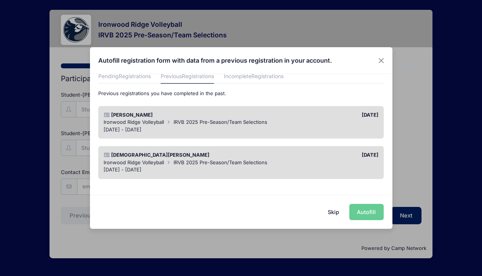
scroll to position [38, 0]
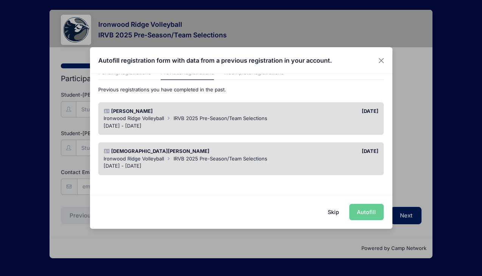
click at [220, 164] on div "[DATE] - [DATE]" at bounding box center [241, 166] width 275 height 8
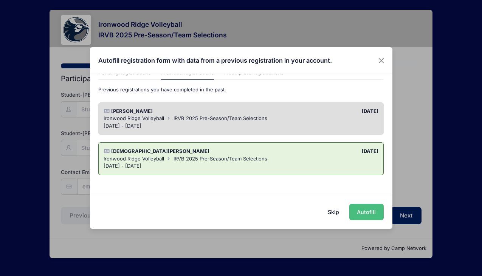
click at [365, 215] on button "Autofill" at bounding box center [366, 212] width 34 height 16
type input "[PERSON_NAME][EMAIL_ADDRESS][PERSON_NAME][DOMAIN_NAME]"
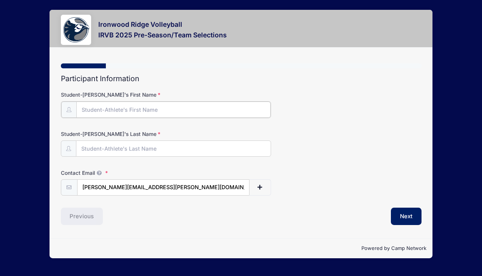
click at [136, 107] on input "Student-Athlete's First Name" at bounding box center [173, 110] width 195 height 16
type input "[DEMOGRAPHIC_DATA]"
type input "Brewer"
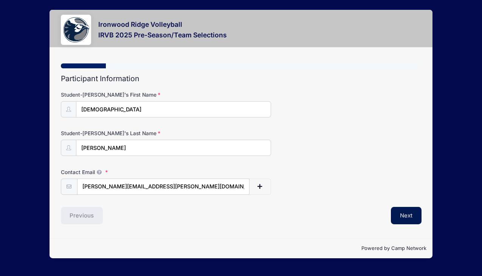
click at [401, 217] on button "Next" at bounding box center [406, 215] width 31 height 17
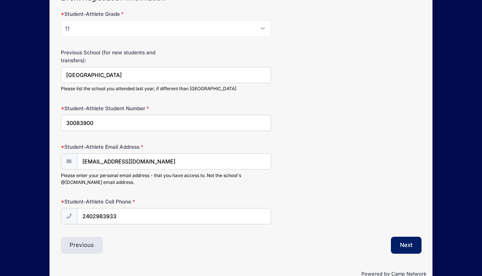
scroll to position [98, 0]
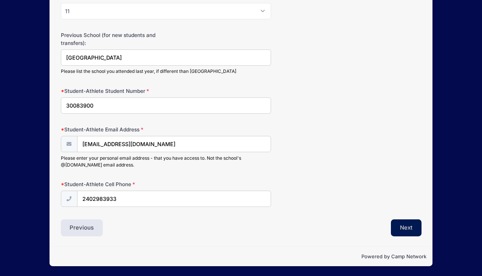
click at [401, 225] on button "Next" at bounding box center [406, 228] width 31 height 17
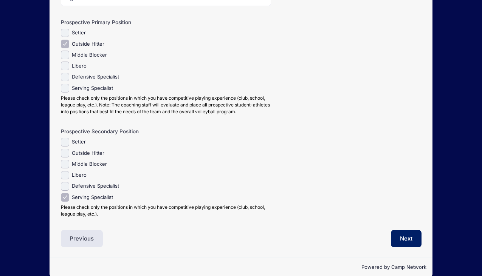
scroll to position [161, 0]
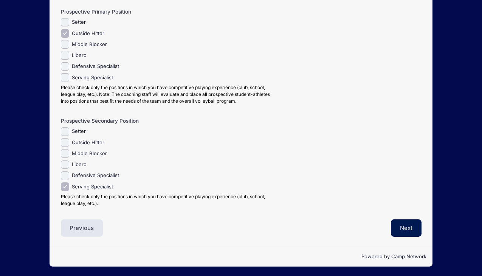
click at [399, 235] on button "Next" at bounding box center [406, 228] width 31 height 17
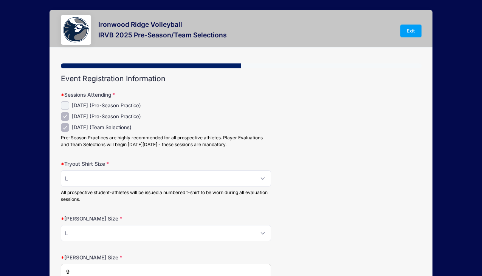
scroll to position [73, 0]
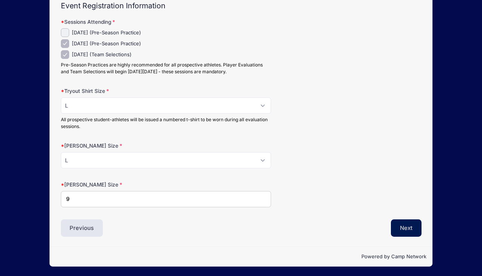
click at [412, 231] on button "Next" at bounding box center [406, 228] width 31 height 17
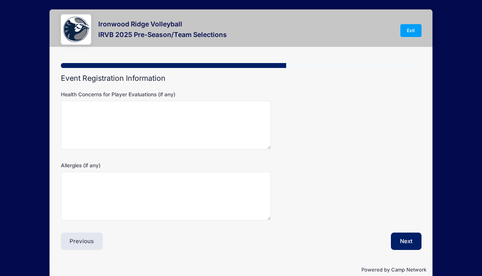
scroll to position [0, 0]
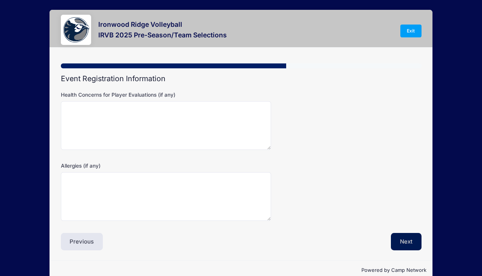
click at [409, 237] on button "Next" at bounding box center [406, 241] width 31 height 17
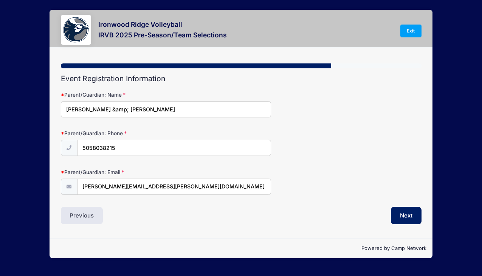
click at [100, 109] on input "Elena &amp; Erik Brewer" at bounding box center [166, 109] width 210 height 16
type input "Elena & Erik Brewer"
click at [402, 217] on button "Next" at bounding box center [406, 215] width 31 height 17
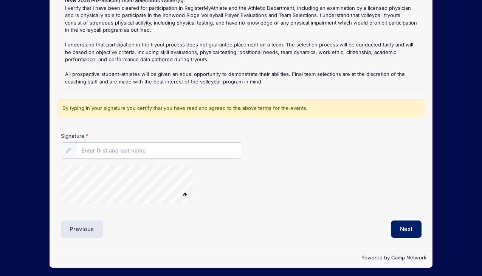
scroll to position [116, 0]
click at [91, 149] on input "Signature" at bounding box center [158, 150] width 164 height 16
type input "[DEMOGRAPHIC_DATA][PERSON_NAME]"
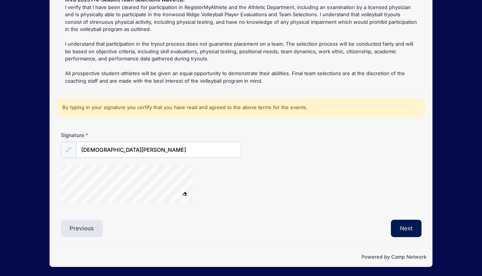
click at [399, 224] on button "Next" at bounding box center [406, 228] width 31 height 17
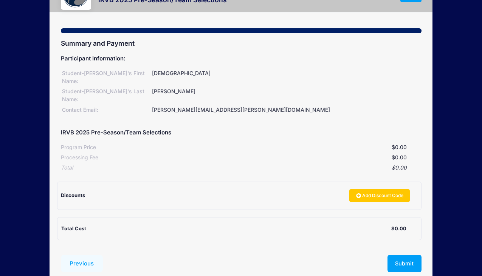
scroll to position [60, 0]
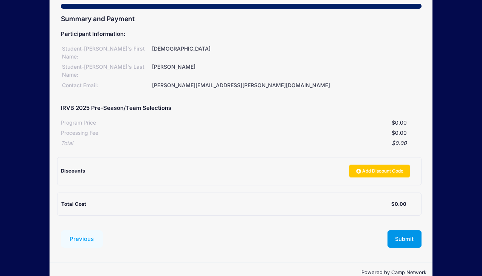
click at [403, 231] on button "Submit" at bounding box center [404, 239] width 34 height 17
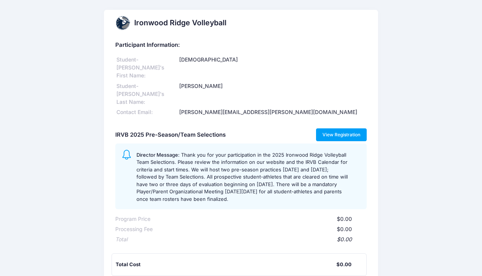
click at [331, 128] on link "View Registration" at bounding box center [341, 134] width 51 height 13
click at [339, 128] on link "View Registration" at bounding box center [341, 134] width 51 height 13
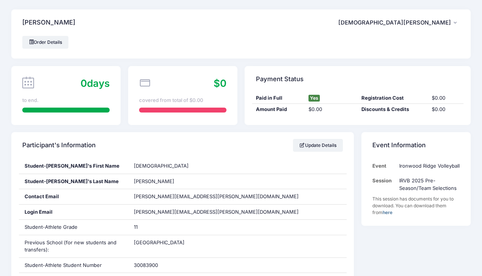
click at [453, 23] on icon "button" at bounding box center [456, 23] width 6 height 0
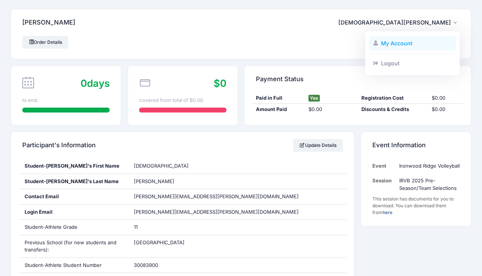
click at [404, 42] on link "My Account" at bounding box center [412, 43] width 87 height 14
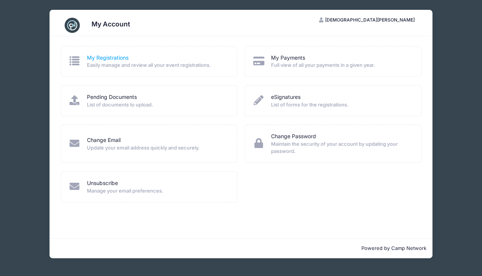
click at [106, 60] on link "My Registrations" at bounding box center [108, 58] width 42 height 8
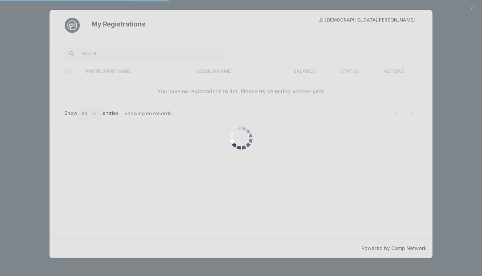
select select "50"
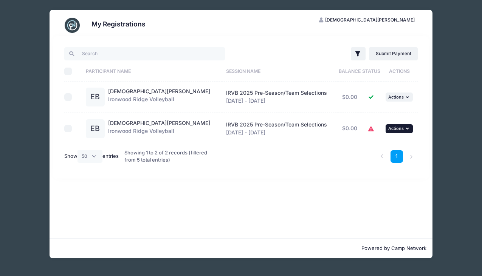
click at [407, 129] on icon "button" at bounding box center [408, 129] width 5 height 4
click at [299, 164] on div "1" at bounding box center [316, 156] width 210 height 25
click at [368, 129] on icon at bounding box center [371, 129] width 6 height 0
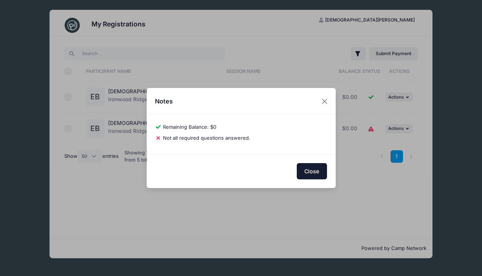
click at [318, 174] on button "Close" at bounding box center [312, 171] width 30 height 16
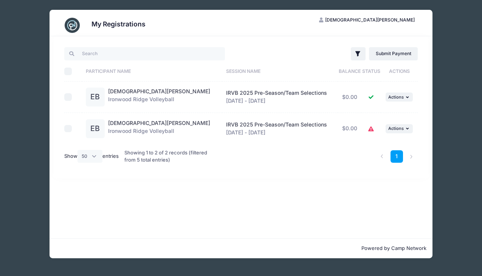
click at [71, 127] on input "checkbox" at bounding box center [68, 129] width 8 height 8
click at [67, 129] on input "checkbox" at bounding box center [68, 129] width 8 height 8
click at [406, 128] on icon "button" at bounding box center [408, 129] width 5 height 4
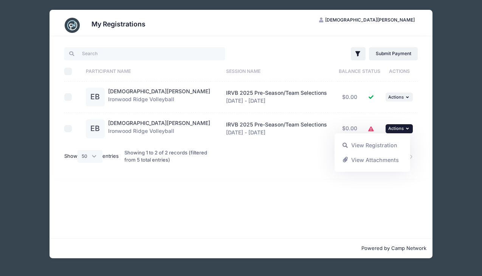
click at [280, 149] on div "1" at bounding box center [316, 156] width 210 height 25
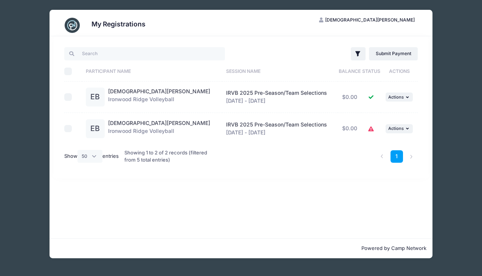
click at [71, 124] on td at bounding box center [73, 128] width 18 height 31
click at [68, 126] on input "checkbox" at bounding box center [68, 129] width 8 height 8
checkbox input "true"
click at [406, 128] on icon "button" at bounding box center [408, 129] width 5 height 4
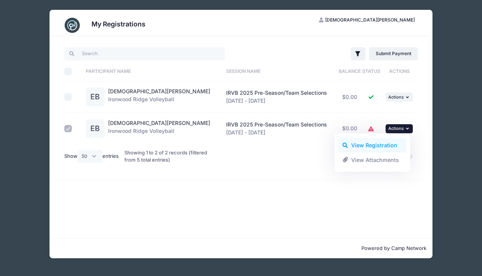
click at [376, 142] on link "View Registration" at bounding box center [372, 145] width 68 height 14
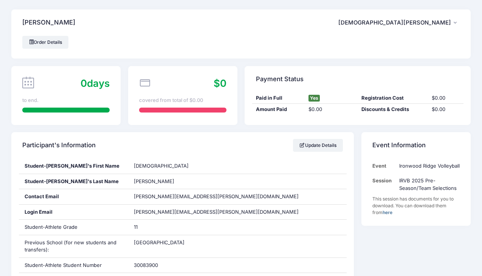
click at [451, 22] on button "[DEMOGRAPHIC_DATA][PERSON_NAME]" at bounding box center [398, 22] width 121 height 17
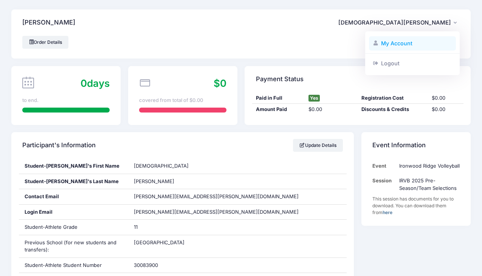
click at [398, 41] on link "My Account" at bounding box center [412, 43] width 87 height 14
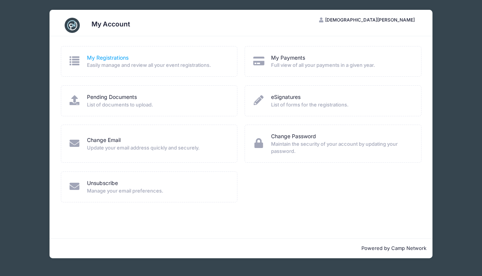
click at [120, 60] on link "My Registrations" at bounding box center [108, 58] width 42 height 8
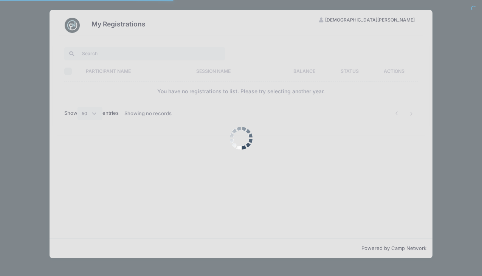
select select "50"
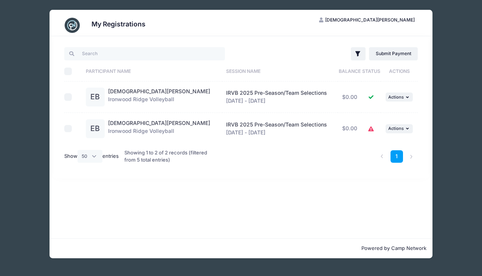
click at [229, 93] on span "IRVB 2025 Pre-Season/Team Selections" at bounding box center [276, 93] width 101 height 6
drag, startPoint x: 131, startPoint y: 99, endPoint x: 125, endPoint y: 99, distance: 5.3
click at [130, 99] on div "[PERSON_NAME] Ironwood Ridge Volleyball" at bounding box center [159, 97] width 102 height 19
click at [398, 96] on span "Actions" at bounding box center [395, 96] width 15 height 5
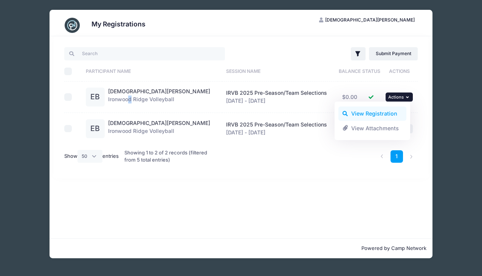
click at [376, 113] on link "View Registration" at bounding box center [372, 114] width 68 height 14
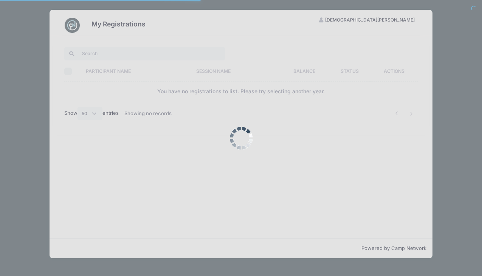
select select "50"
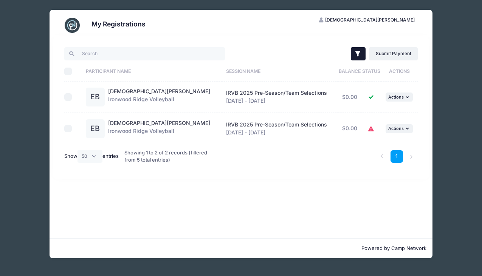
click at [356, 51] on icon "button" at bounding box center [357, 53] width 5 height 5
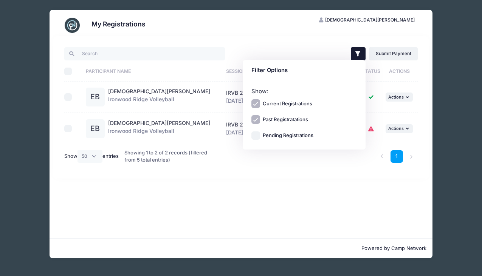
click at [318, 36] on div "My Registrations EB Evangelyn Brewer My Account Logout Filter Filter Options Sh…" at bounding box center [241, 134] width 383 height 249
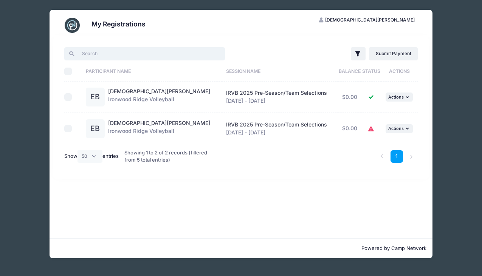
click at [119, 53] on input "search" at bounding box center [144, 53] width 161 height 13
type input "team"
click at [71, 24] on img at bounding box center [72, 25] width 15 height 15
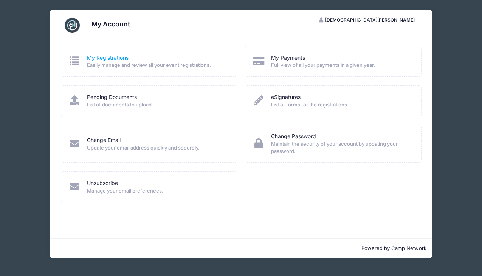
click at [99, 60] on link "My Registrations" at bounding box center [108, 58] width 42 height 8
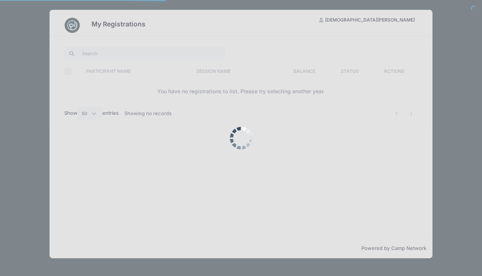
select select "50"
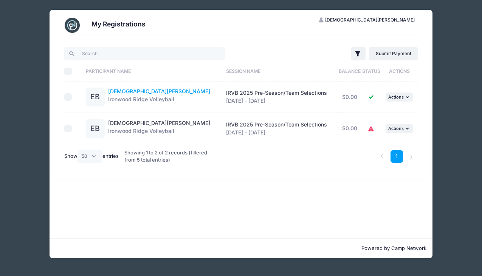
click at [114, 91] on link "[DEMOGRAPHIC_DATA][PERSON_NAME]" at bounding box center [159, 91] width 102 height 6
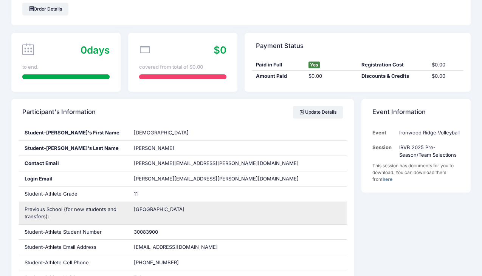
scroll to position [35, 0]
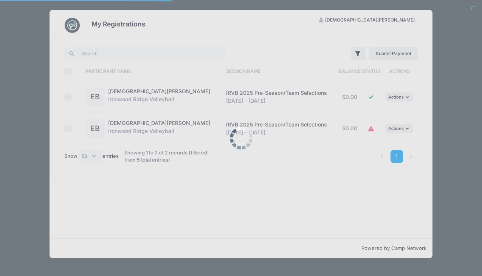
select select "50"
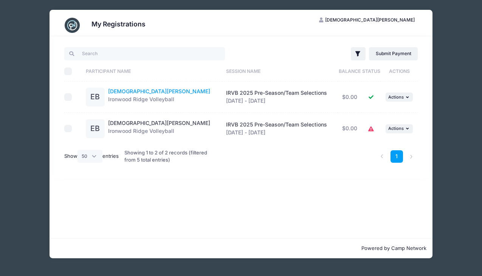
click at [120, 91] on link "[DEMOGRAPHIC_DATA][PERSON_NAME]" at bounding box center [159, 91] width 102 height 6
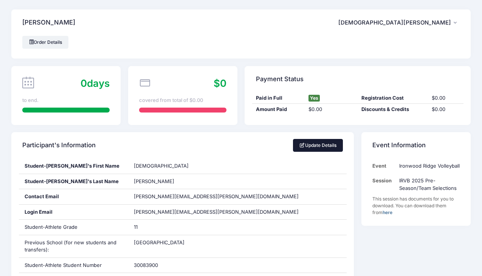
click at [323, 149] on link "Update Details" at bounding box center [318, 145] width 50 height 13
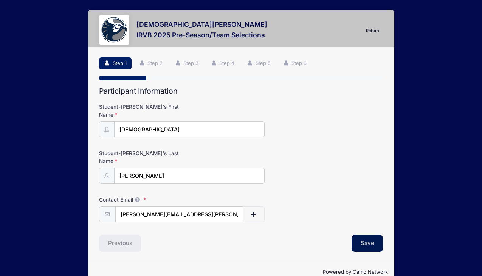
click at [368, 235] on button "Save" at bounding box center [367, 243] width 32 height 17
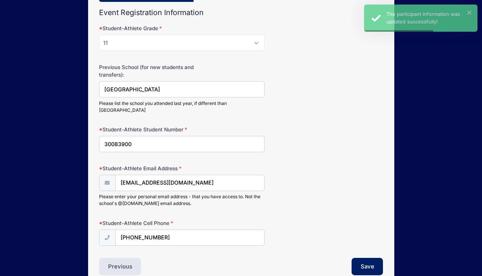
scroll to position [110, 0]
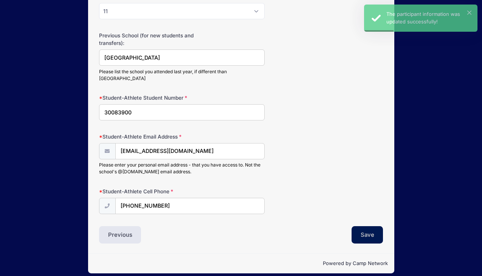
click at [363, 228] on button "Save" at bounding box center [367, 234] width 32 height 17
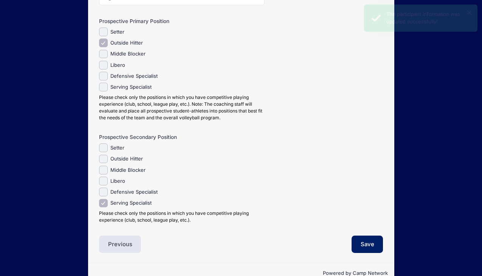
scroll to position [179, 0]
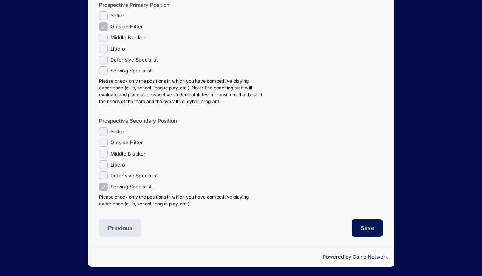
click at [374, 229] on button "Save" at bounding box center [367, 228] width 32 height 17
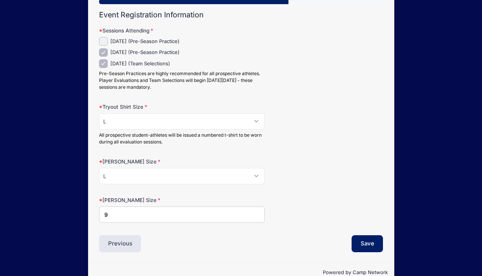
scroll to position [92, 0]
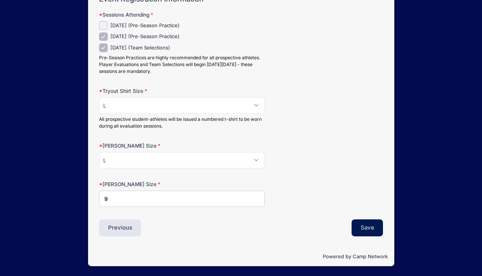
click at [364, 226] on button "Save" at bounding box center [367, 228] width 32 height 17
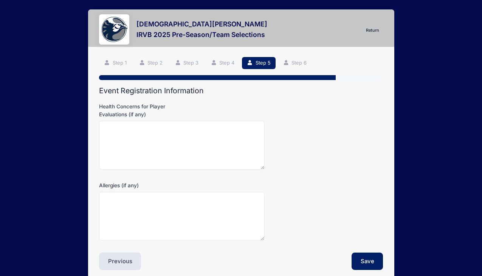
scroll to position [0, 0]
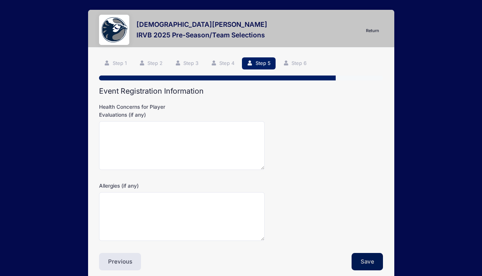
click at [366, 266] on button "Save" at bounding box center [367, 261] width 32 height 17
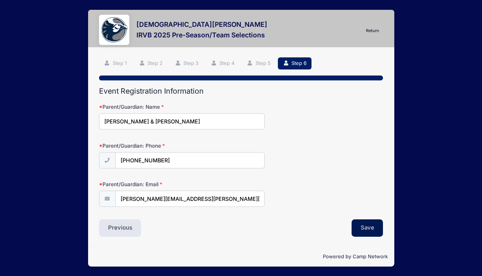
click at [365, 225] on button "Save" at bounding box center [367, 228] width 32 height 17
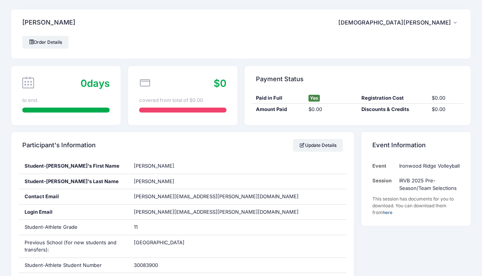
click at [419, 24] on span "[DEMOGRAPHIC_DATA][PERSON_NAME]" at bounding box center [394, 22] width 113 height 7
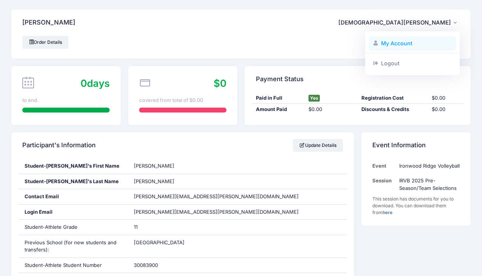
click at [395, 46] on link "My Account" at bounding box center [412, 43] width 87 height 14
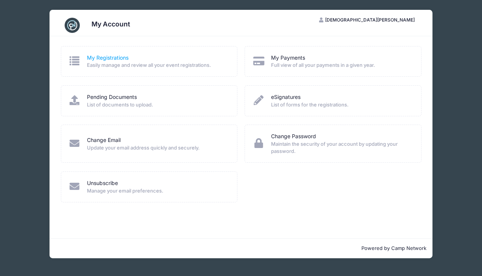
click at [115, 58] on link "My Registrations" at bounding box center [108, 58] width 42 height 8
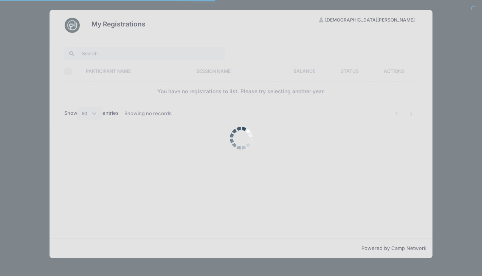
select select "50"
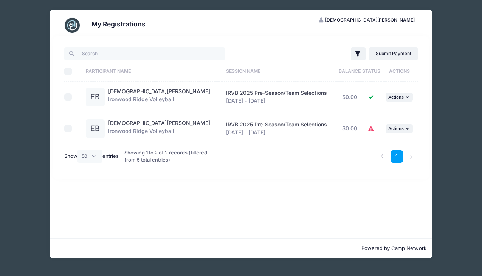
click at [66, 129] on input "checkbox" at bounding box center [68, 129] width 8 height 8
checkbox input "true"
click at [401, 127] on span "Actions" at bounding box center [395, 128] width 15 height 5
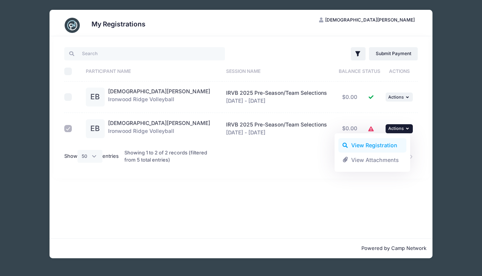
click at [382, 146] on link "View Registration" at bounding box center [372, 145] width 68 height 14
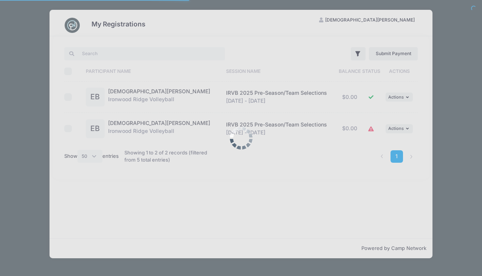
select select "50"
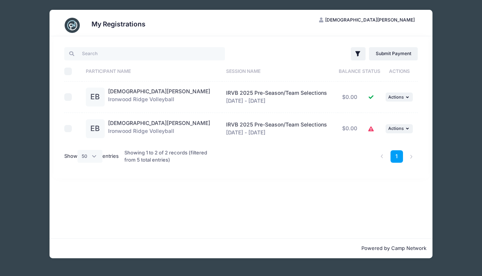
click at [67, 130] on input "checkbox" at bounding box center [68, 129] width 8 height 8
checkbox input "true"
click at [356, 54] on icon "button" at bounding box center [358, 54] width 8 height 8
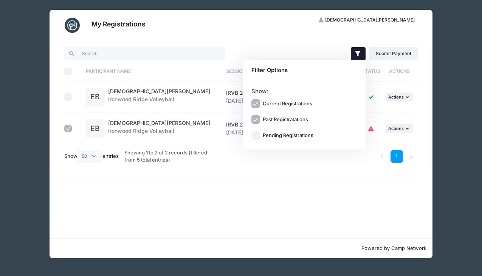
click at [356, 54] on icon "button" at bounding box center [358, 54] width 8 height 8
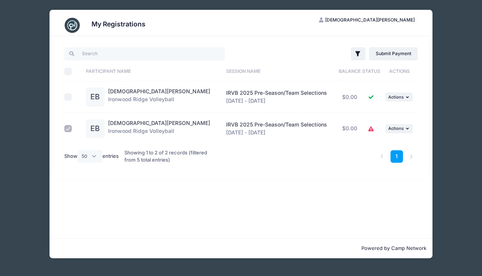
click at [375, 224] on div "Filter Filter Options Show: Current Registrations Past Registratations Pending …" at bounding box center [241, 137] width 383 height 202
